Goal: Transaction & Acquisition: Purchase product/service

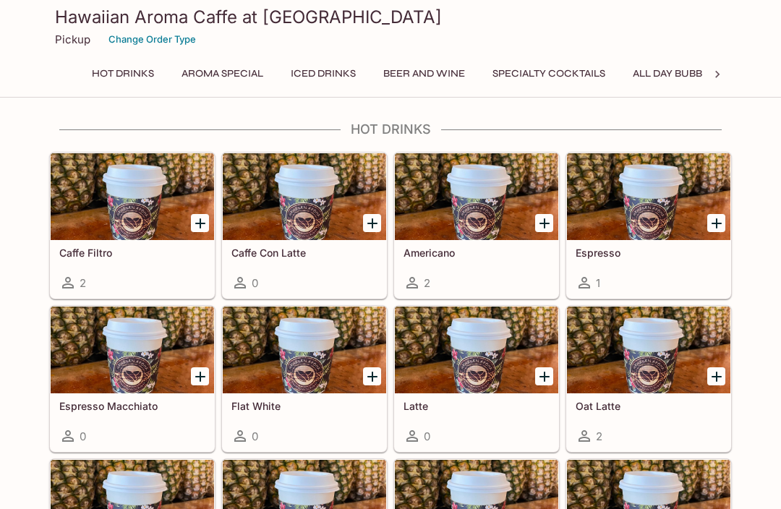
click at [492, 256] on h5 "Americano" at bounding box center [476, 253] width 146 height 12
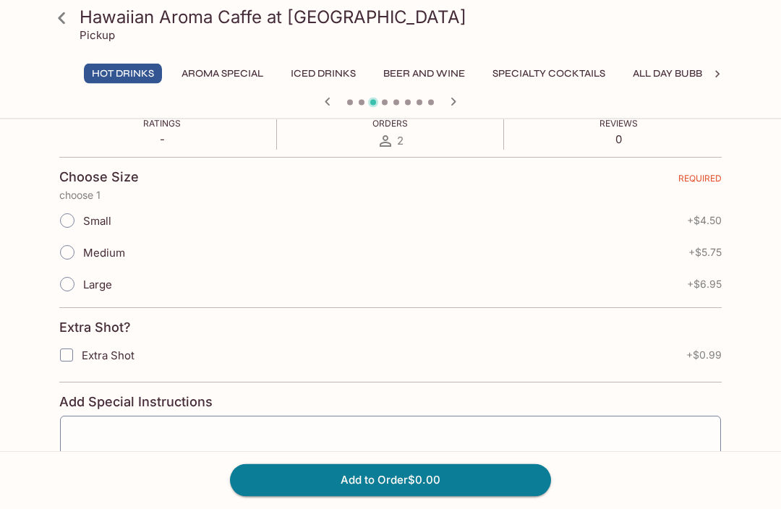
scroll to position [256, 0]
click at [59, 22] on icon at bounding box center [61, 18] width 25 height 25
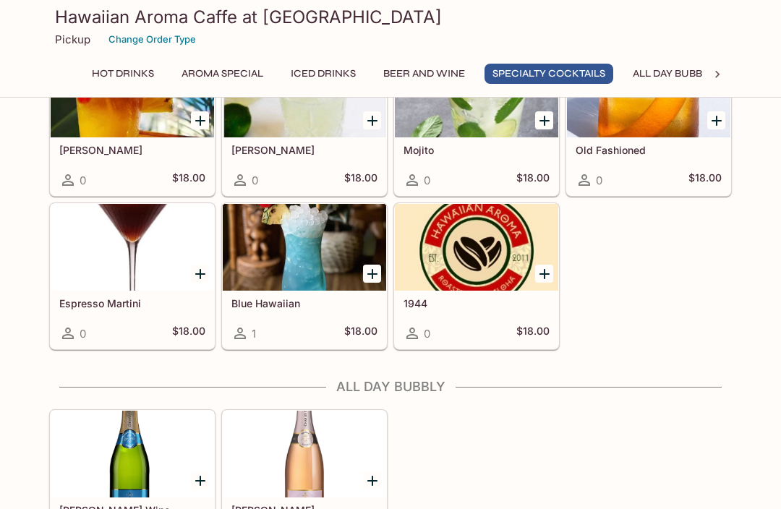
scroll to position [2462, 0]
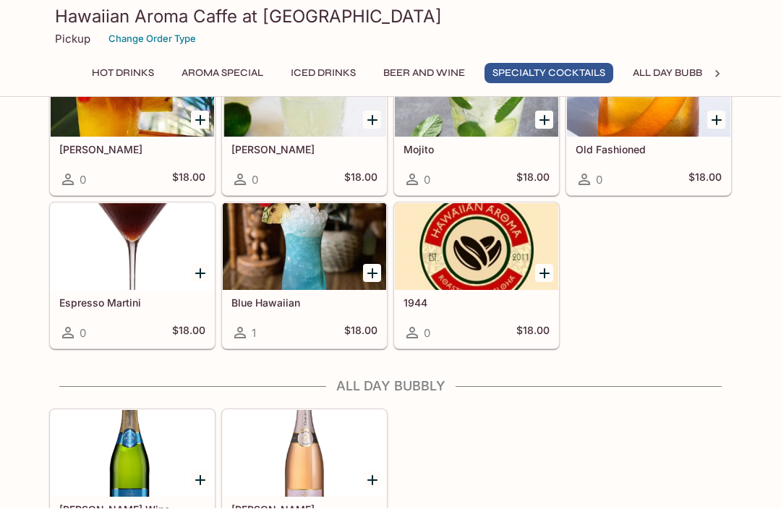
click at [226, 72] on button "Aroma Special" at bounding box center [222, 74] width 98 height 20
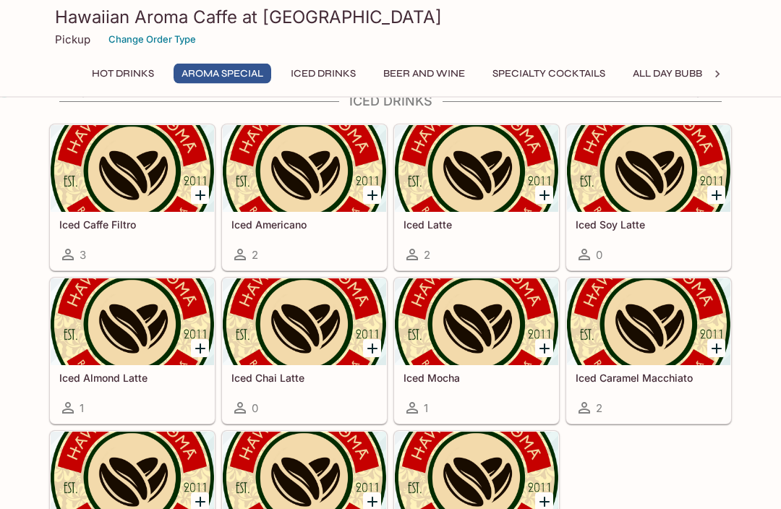
scroll to position [818, 0]
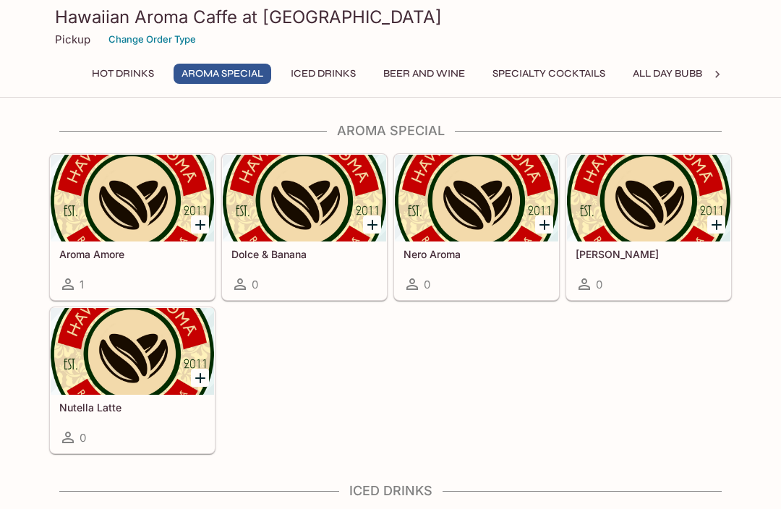
click at [680, 80] on button "All Day Bubbly" at bounding box center [673, 74] width 97 height 20
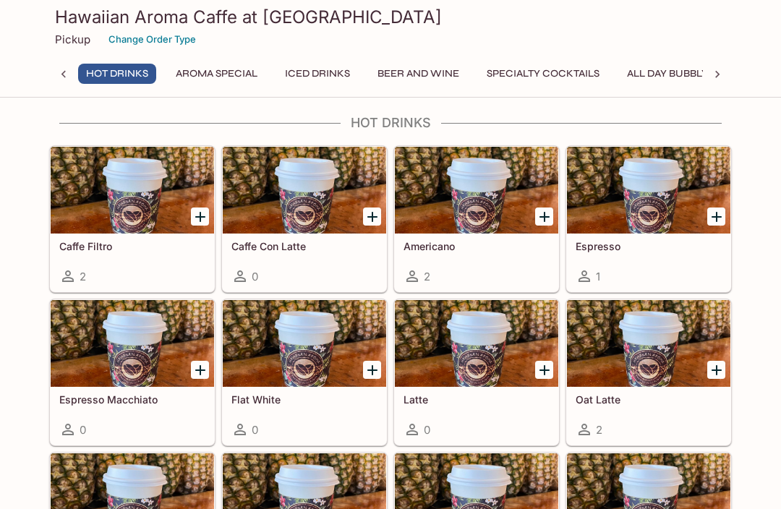
scroll to position [0, 0]
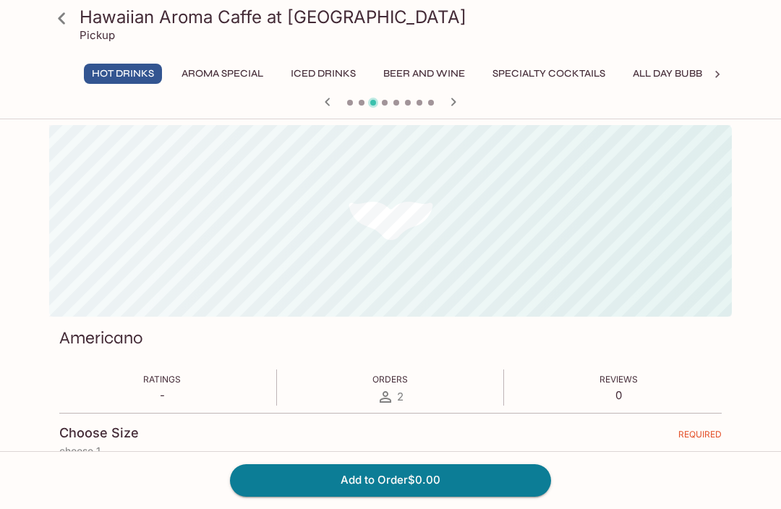
scroll to position [126, 0]
